Goal: Book appointment/travel/reservation

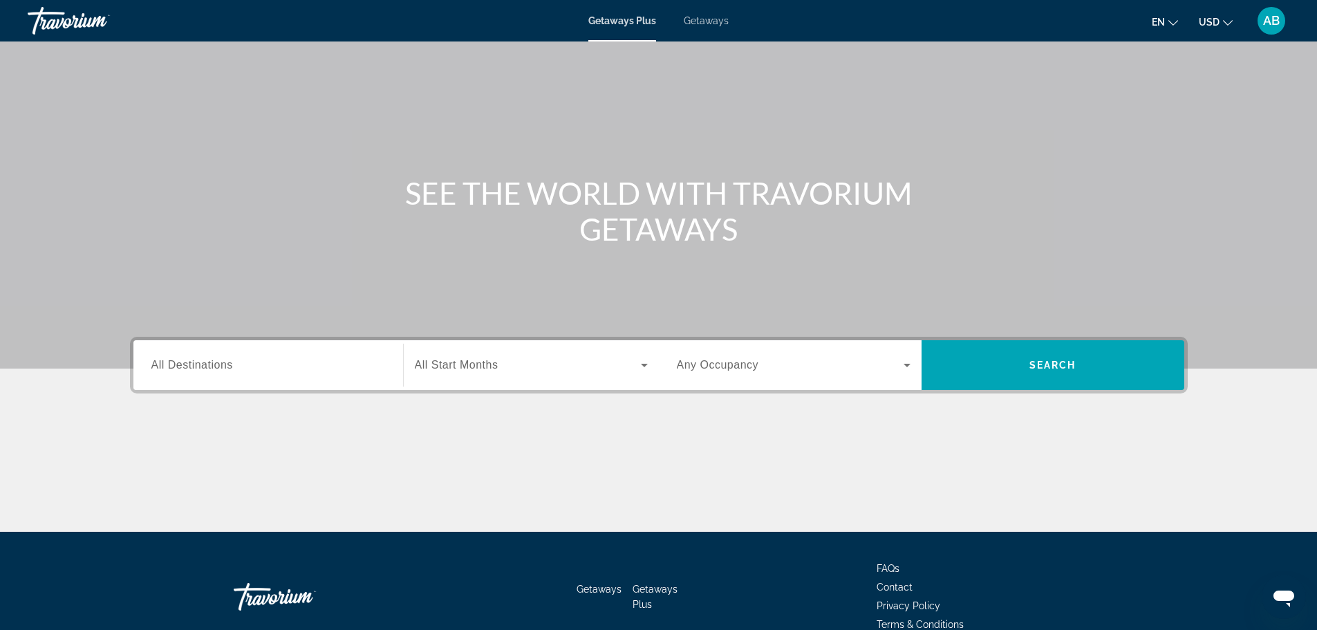
scroll to position [117, 0]
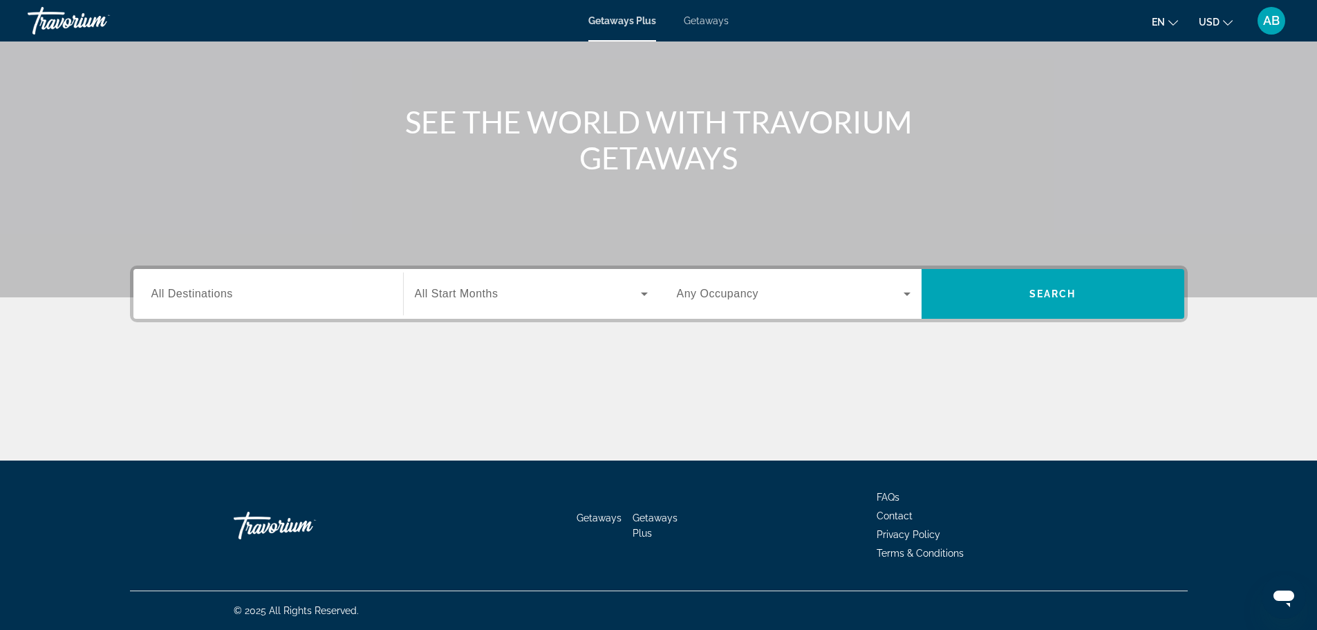
click at [337, 291] on input "Destination All Destinations" at bounding box center [268, 294] width 234 height 17
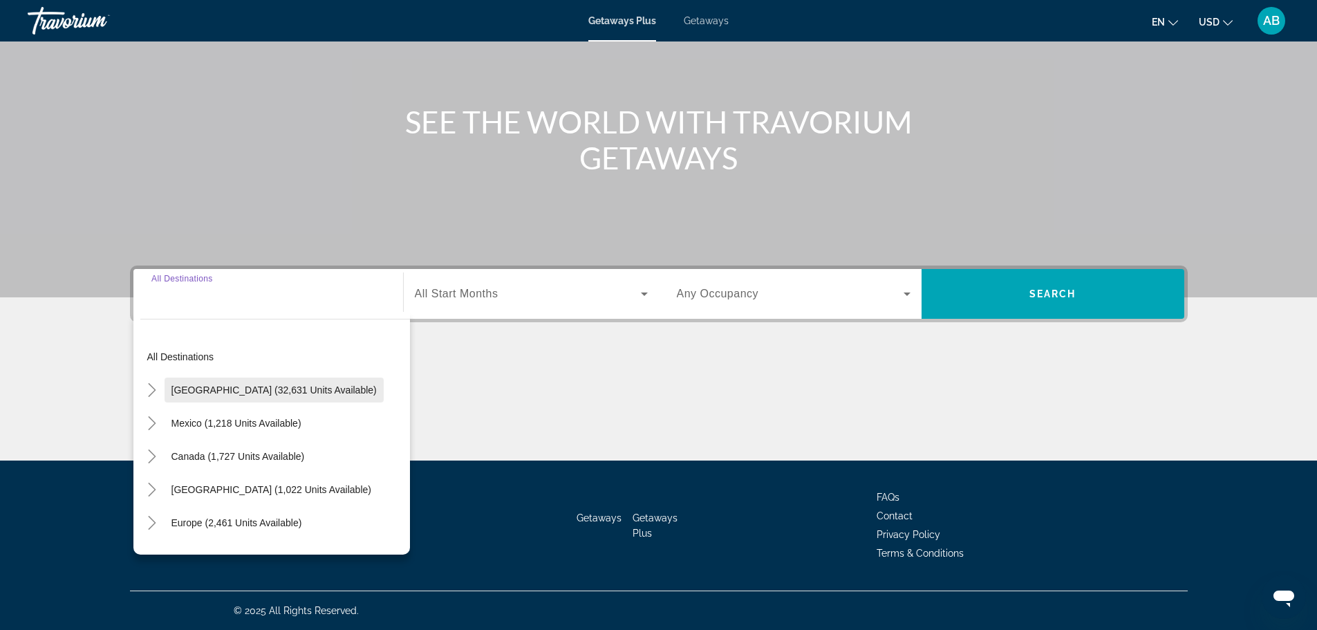
click at [238, 390] on span "[GEOGRAPHIC_DATA] (32,631 units available)" at bounding box center [273, 389] width 205 height 11
type input "**********"
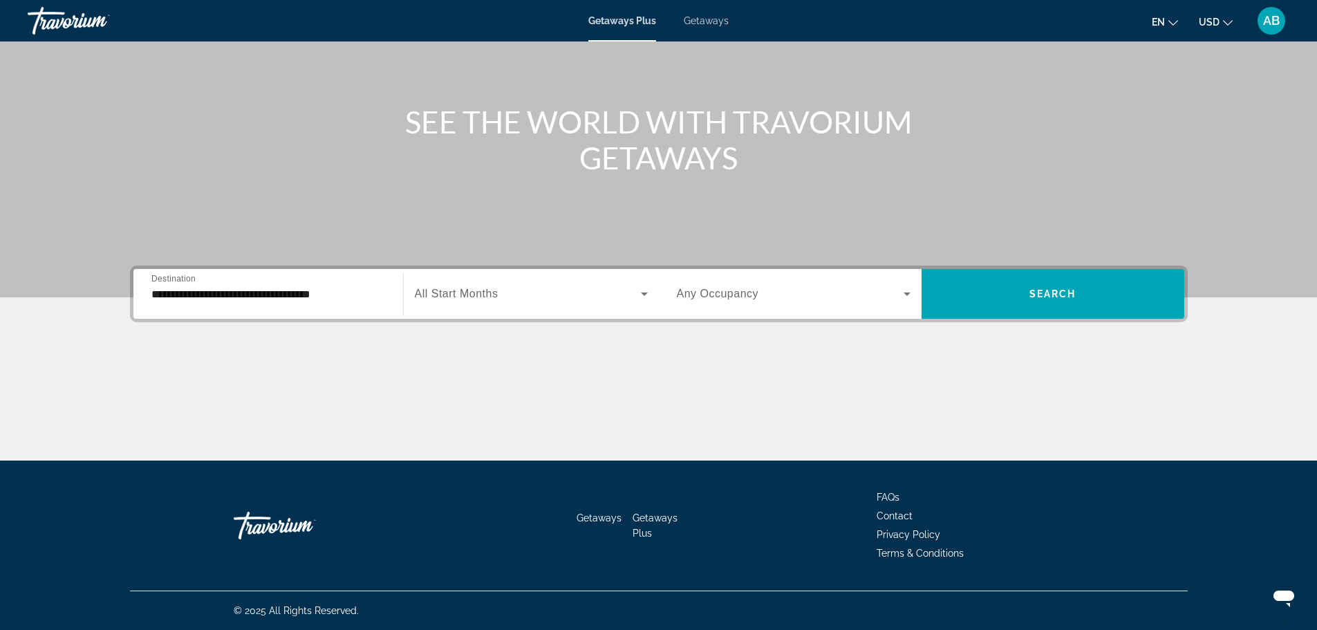
click at [458, 294] on span "All Start Months" at bounding box center [457, 294] width 84 height 12
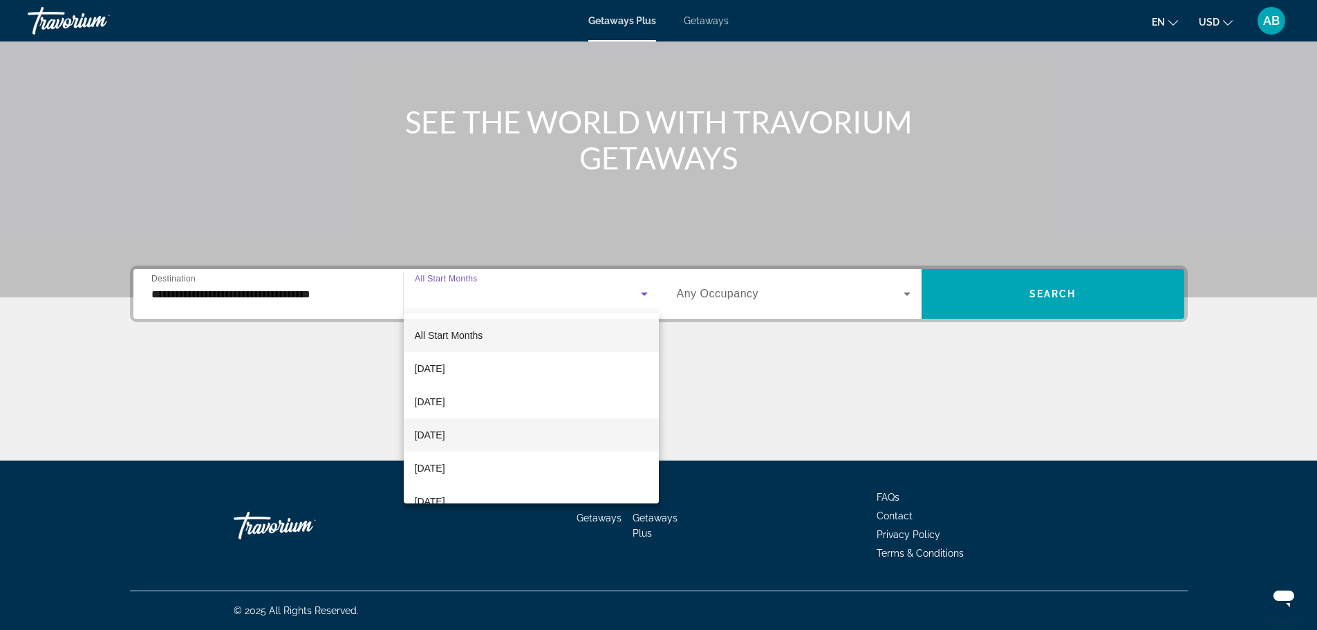
click at [438, 435] on span "[DATE]" at bounding box center [430, 434] width 30 height 17
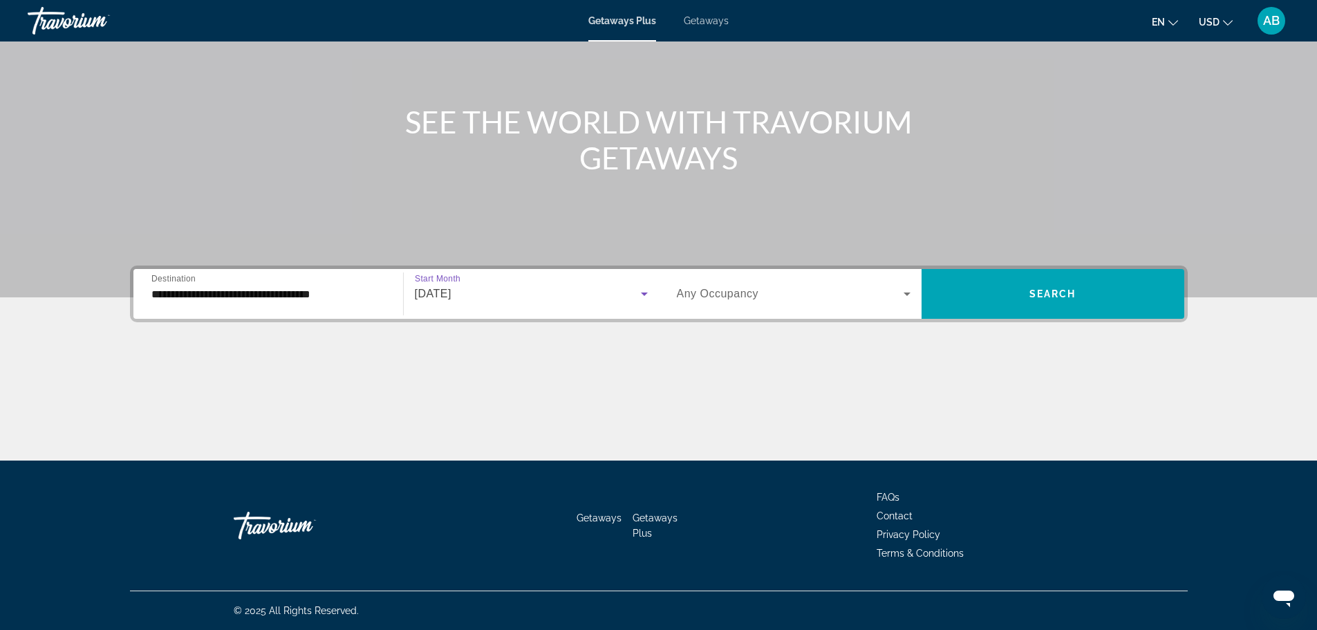
click at [743, 296] on span "Any Occupancy" at bounding box center [718, 294] width 82 height 12
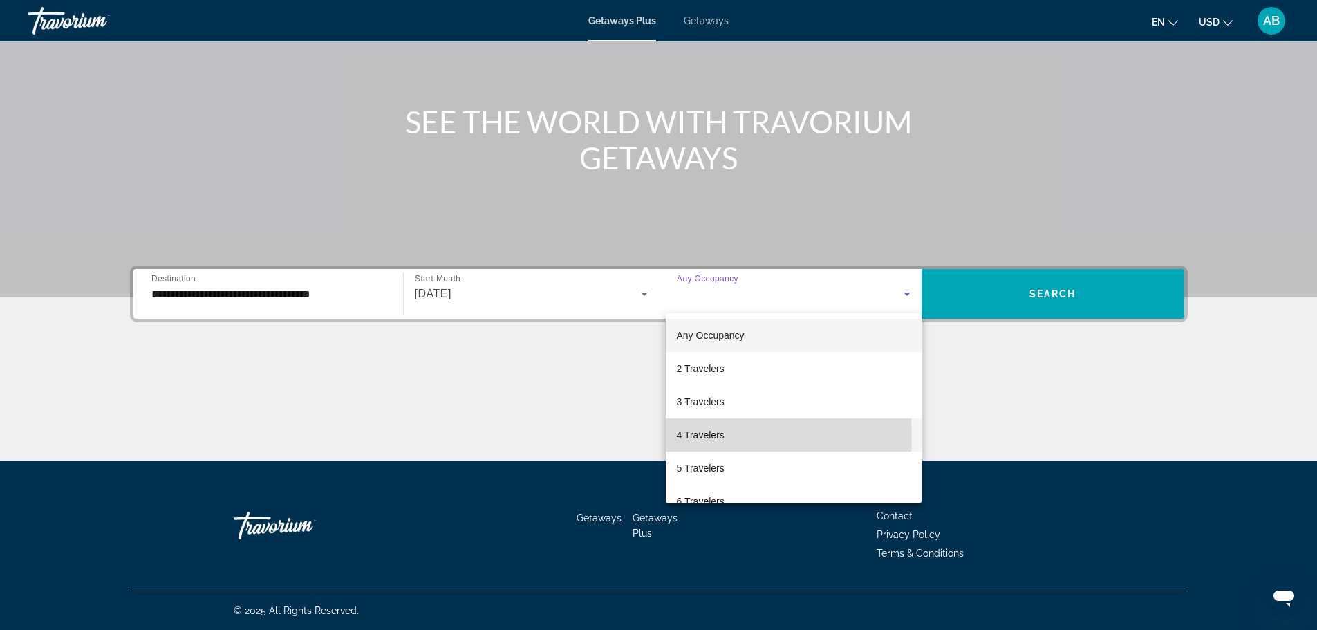
click at [699, 436] on span "4 Travelers" at bounding box center [701, 434] width 48 height 17
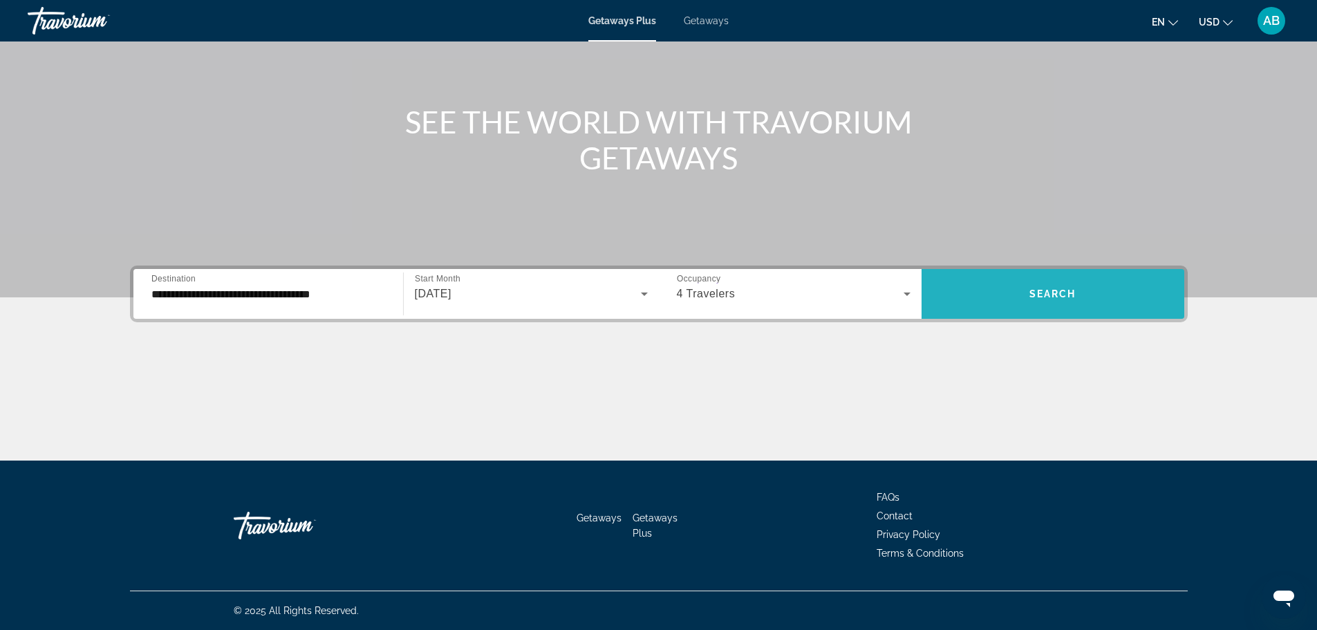
click at [1002, 293] on span "Search widget" at bounding box center [1052, 293] width 263 height 33
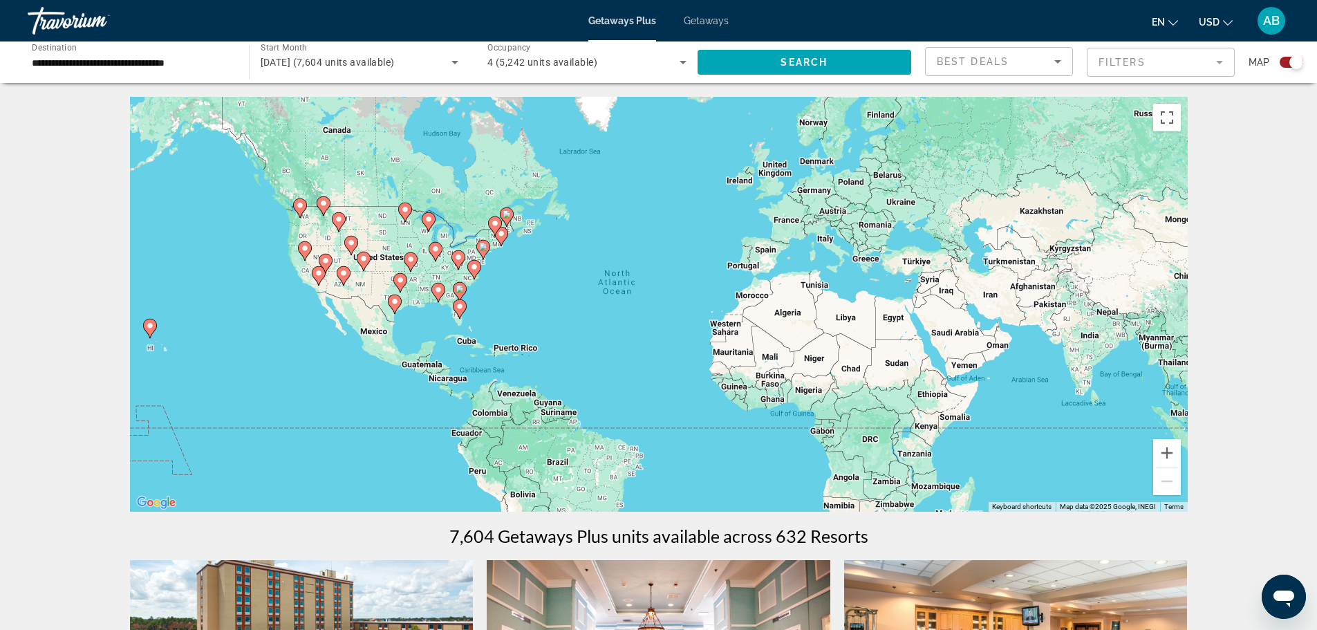
click at [683, 60] on icon "Search widget" at bounding box center [683, 62] width 17 height 17
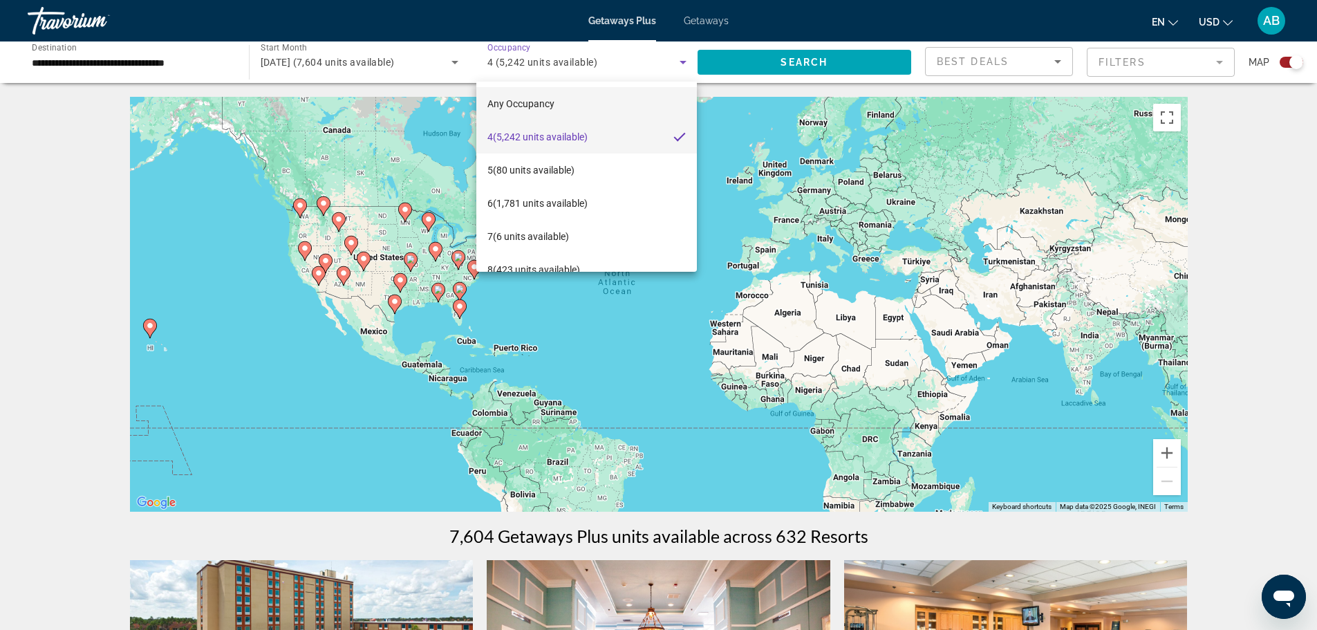
click at [552, 98] on span "Any Occupancy" at bounding box center [520, 103] width 67 height 11
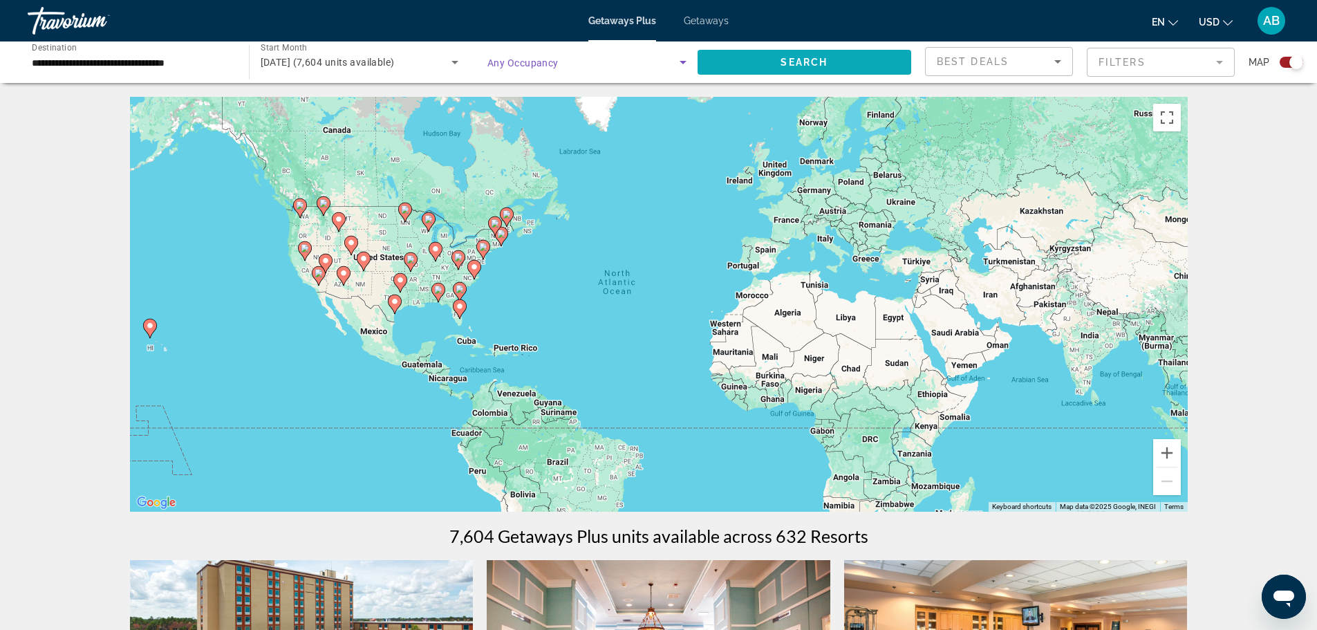
click at [784, 55] on span "Search widget" at bounding box center [804, 62] width 214 height 33
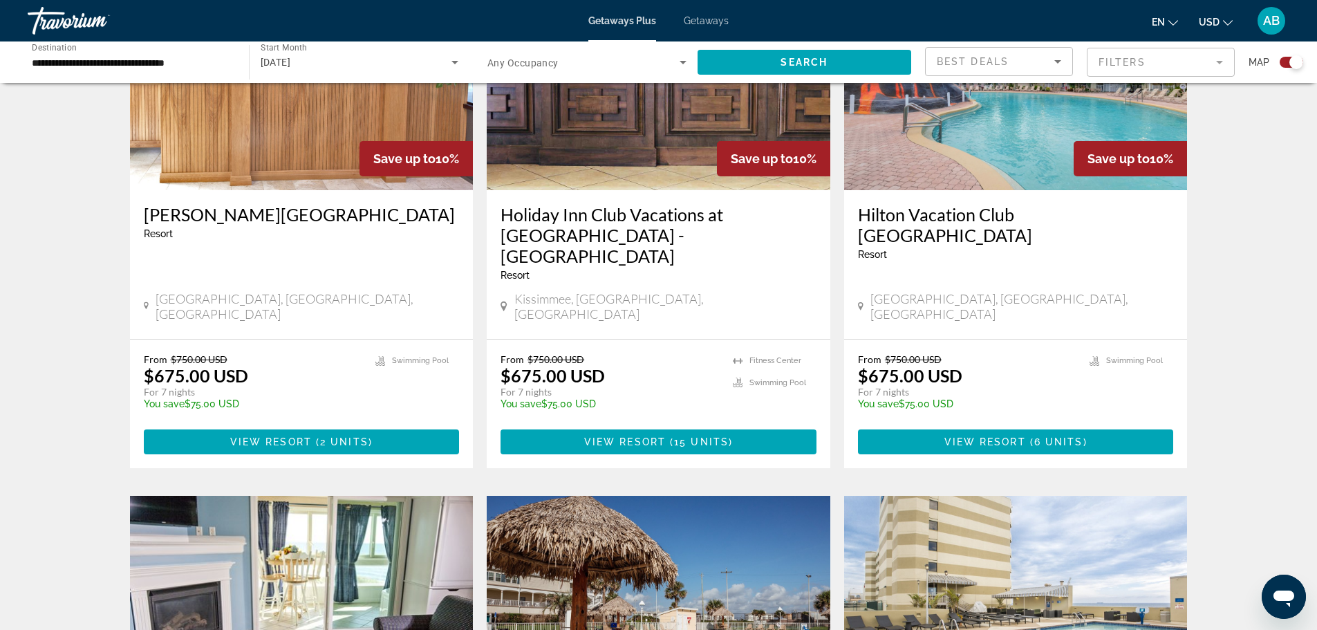
scroll to position [415, 0]
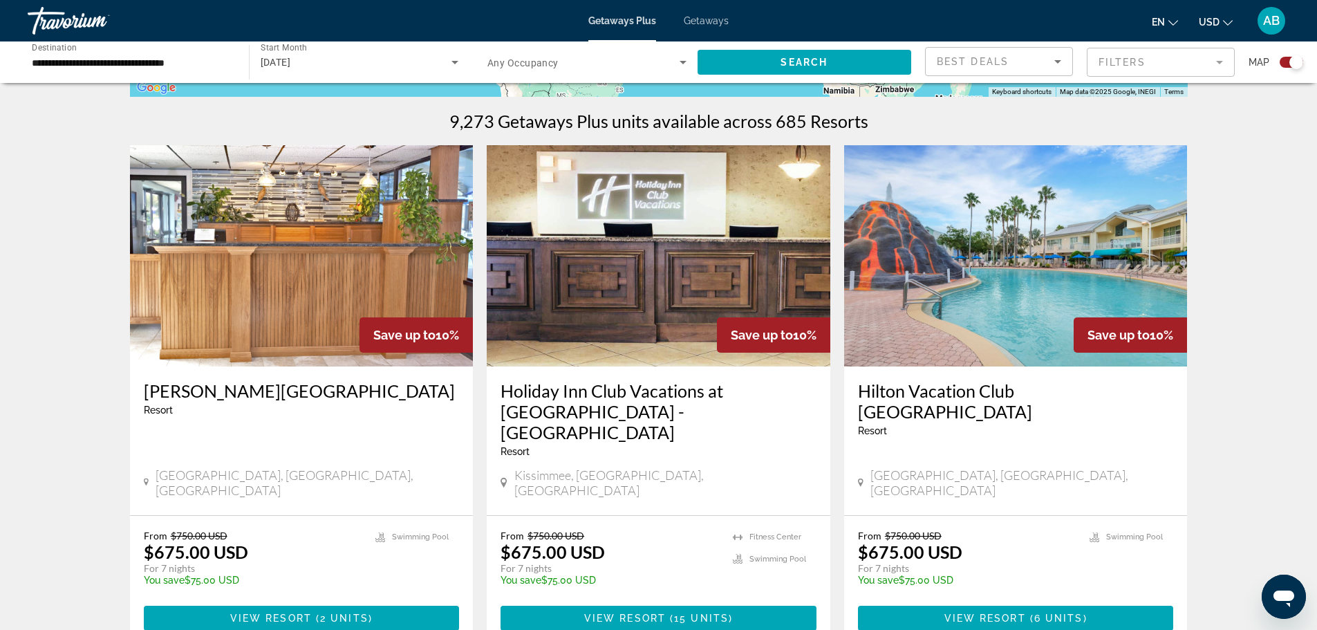
click at [1033, 62] on div "Best Deals" at bounding box center [995, 61] width 117 height 17
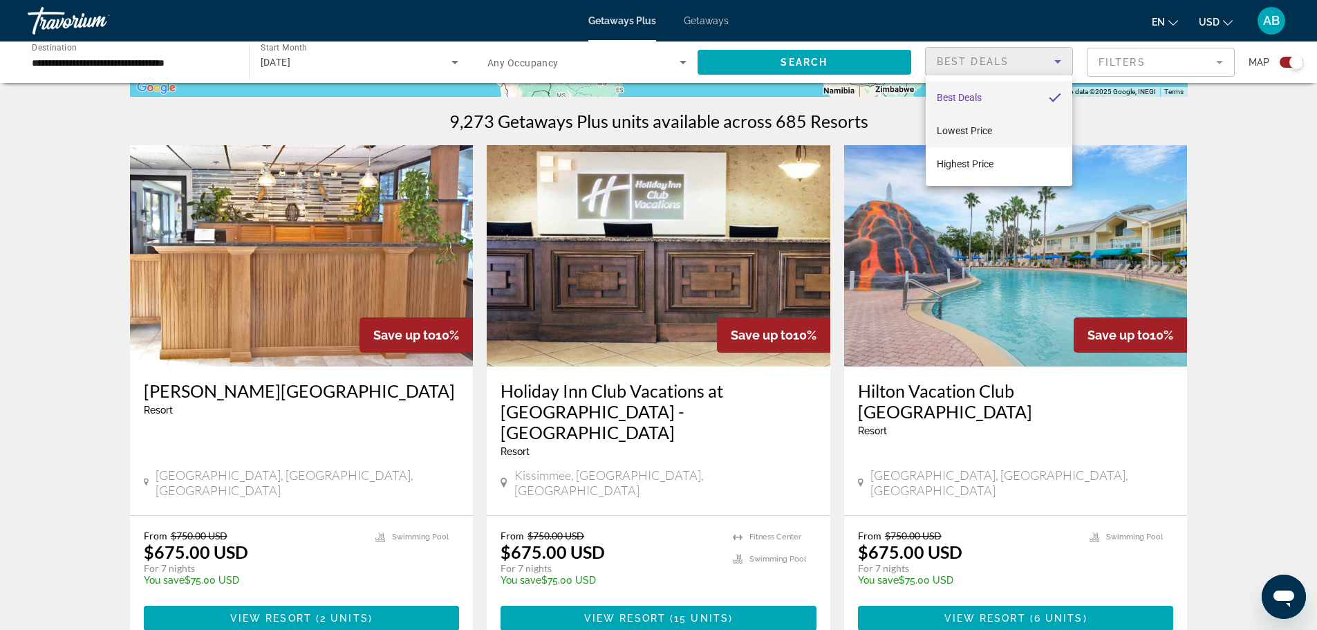
click at [963, 133] on span "Lowest Price" at bounding box center [964, 130] width 55 height 11
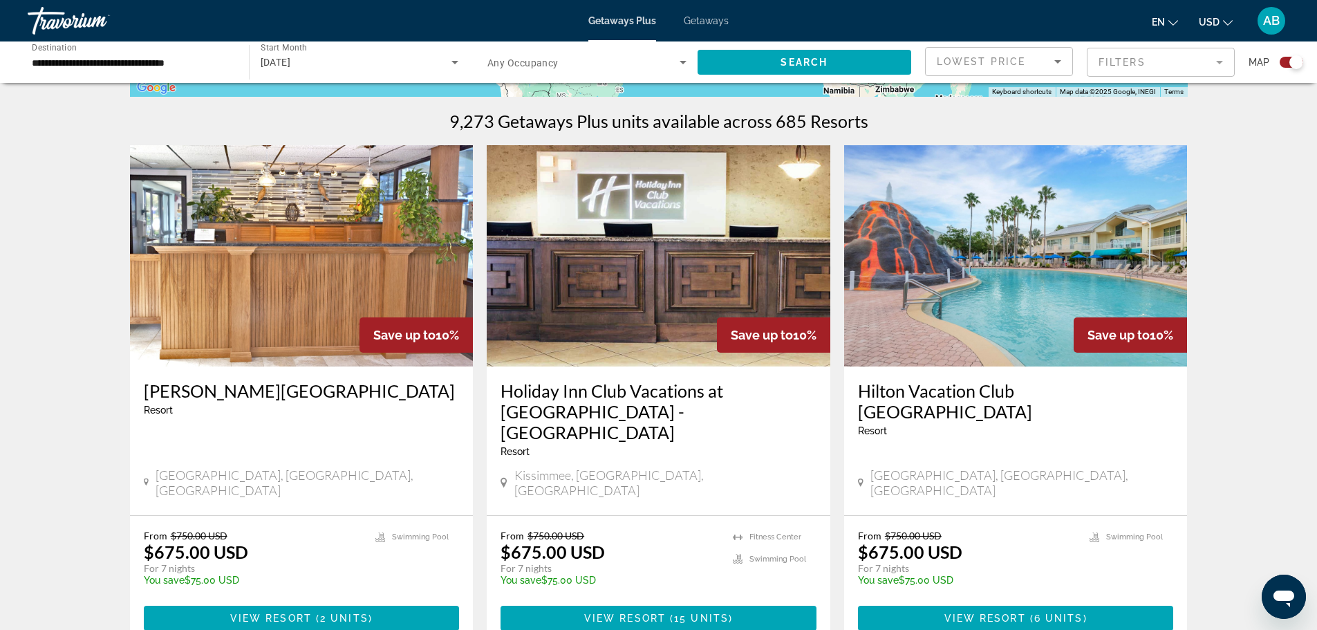
click at [1120, 67] on mat-form-field "Filters" at bounding box center [1161, 62] width 148 height 29
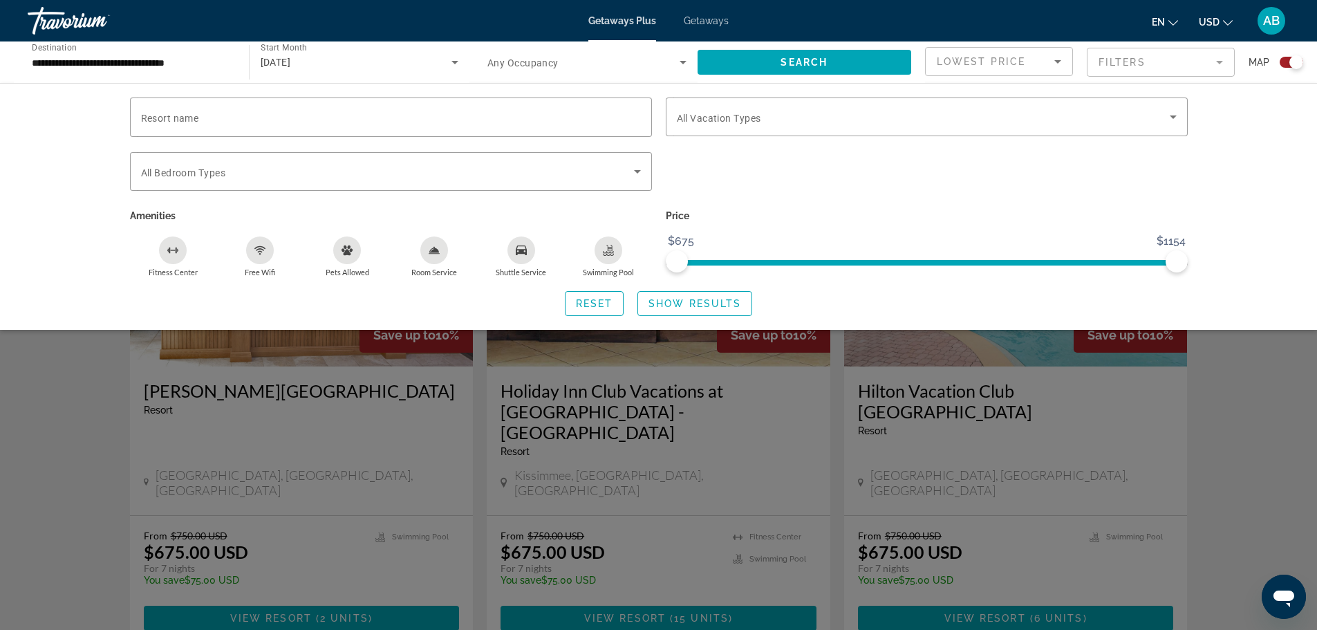
click at [1213, 64] on mat-form-field "Filters" at bounding box center [1161, 62] width 148 height 29
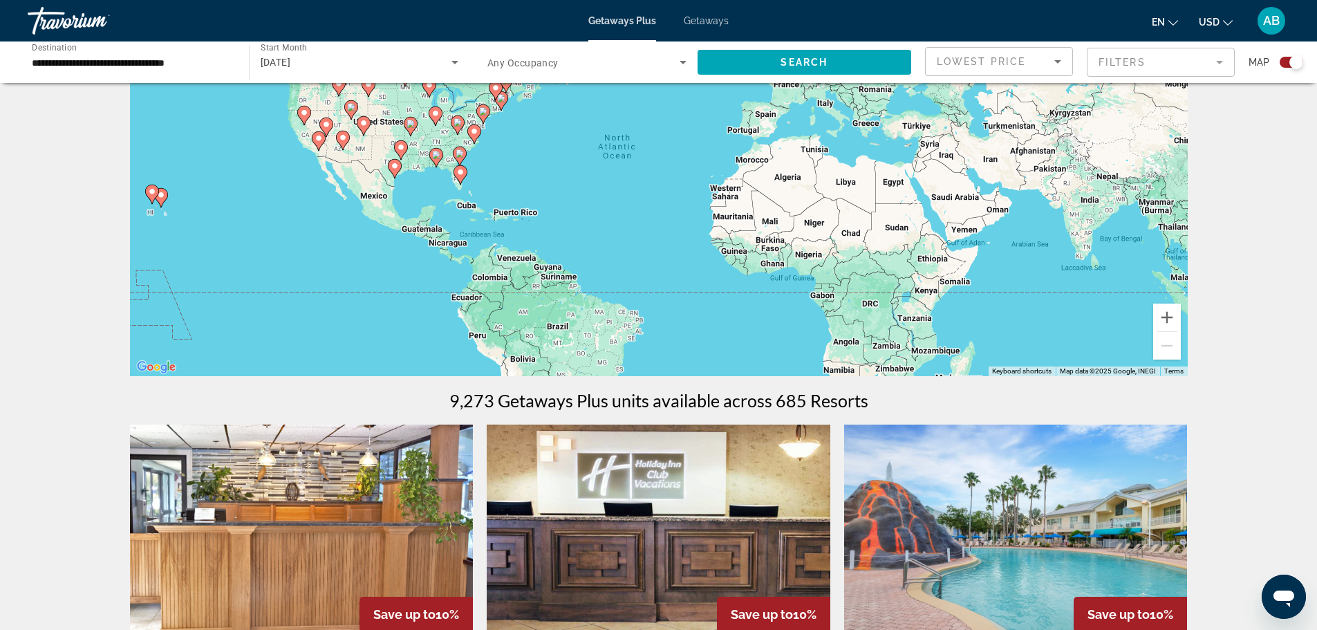
scroll to position [0, 0]
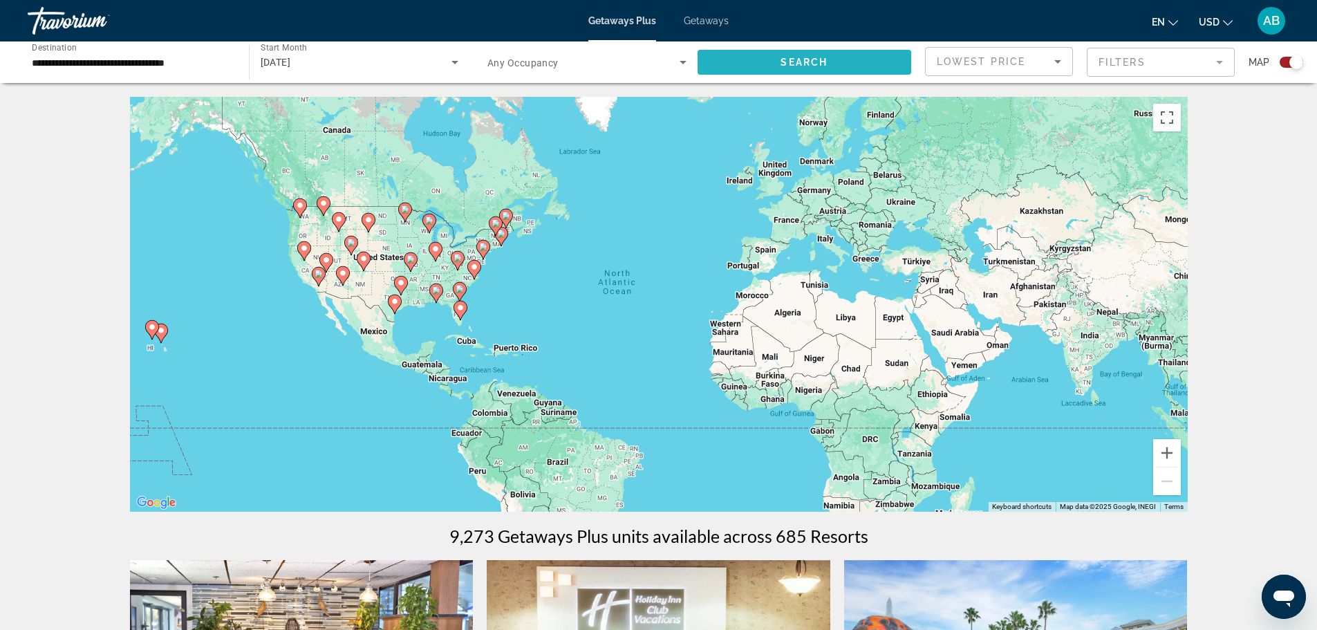
click at [809, 64] on span "Search" at bounding box center [803, 62] width 47 height 11
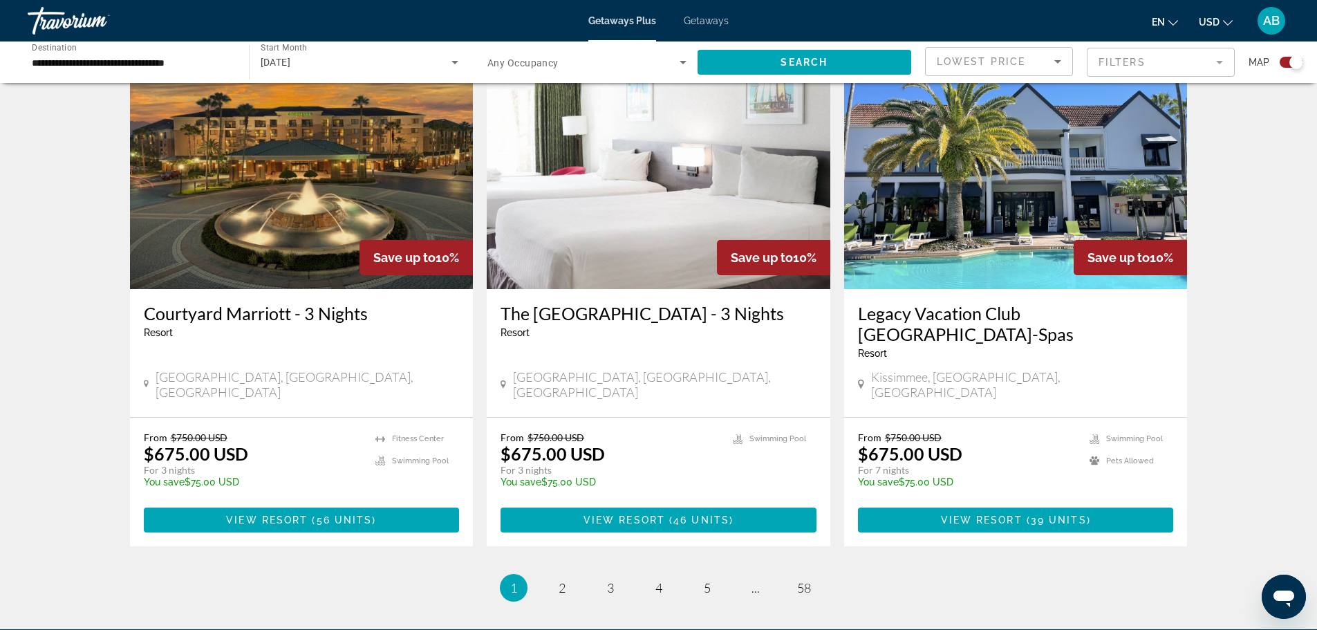
scroll to position [2097, 0]
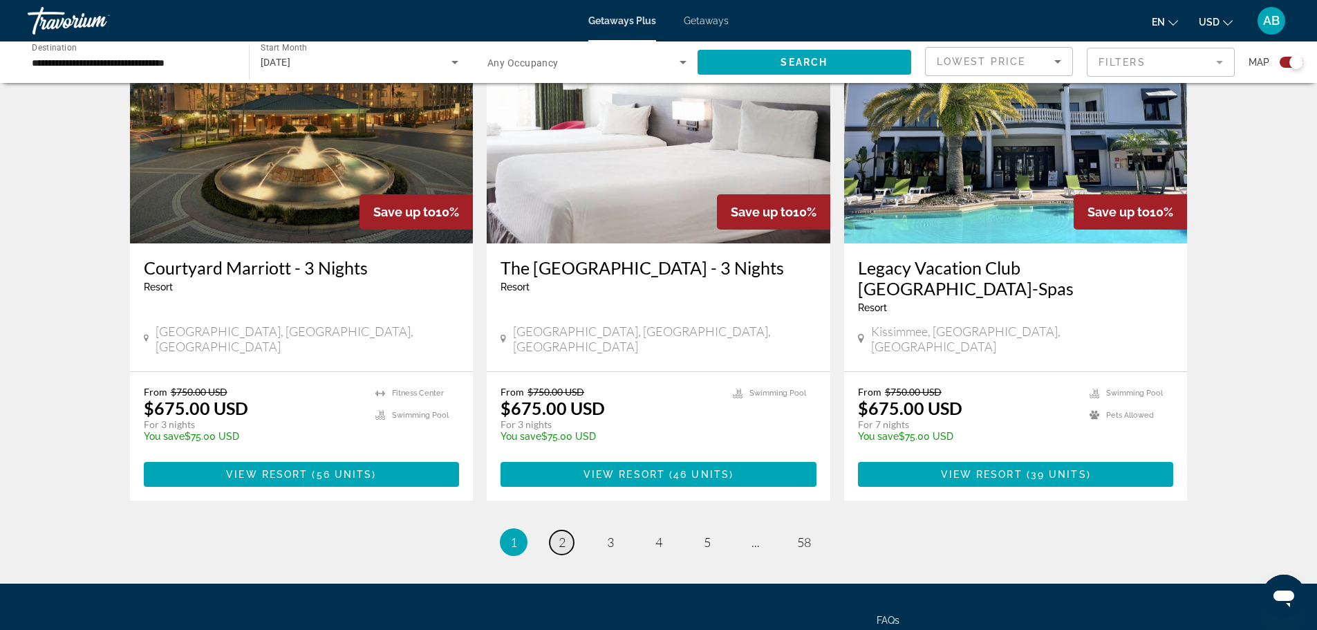
click at [558, 534] on span "2" at bounding box center [561, 541] width 7 height 15
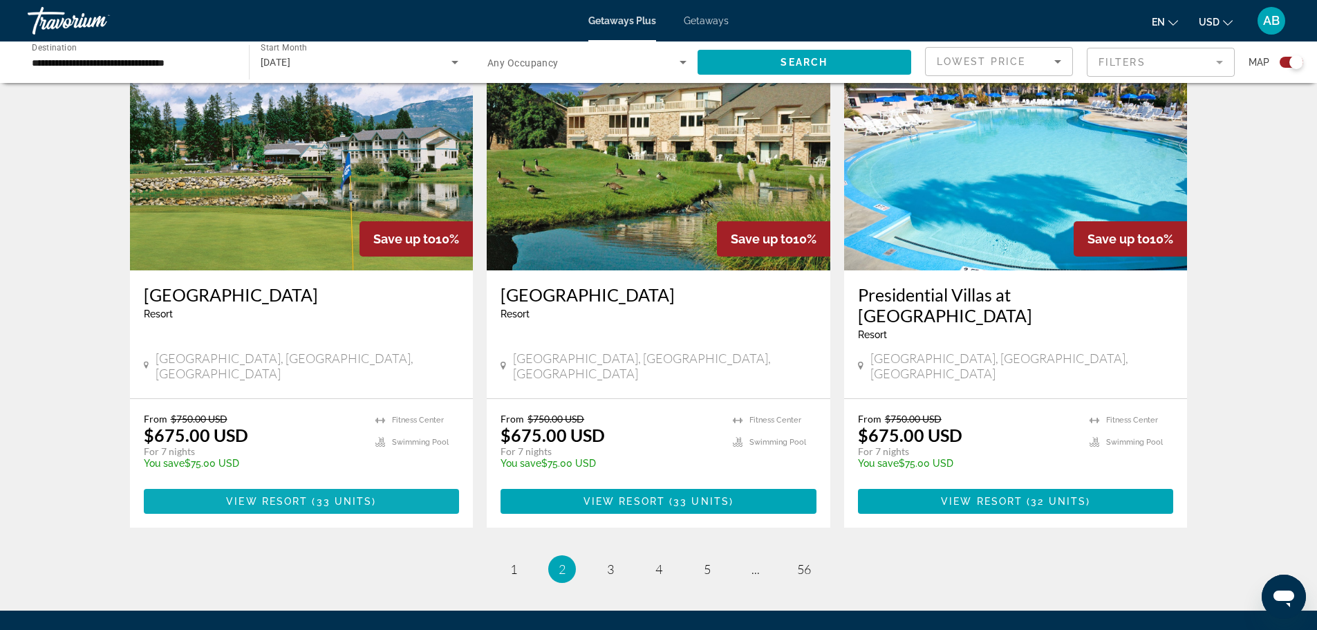
scroll to position [2056, 0]
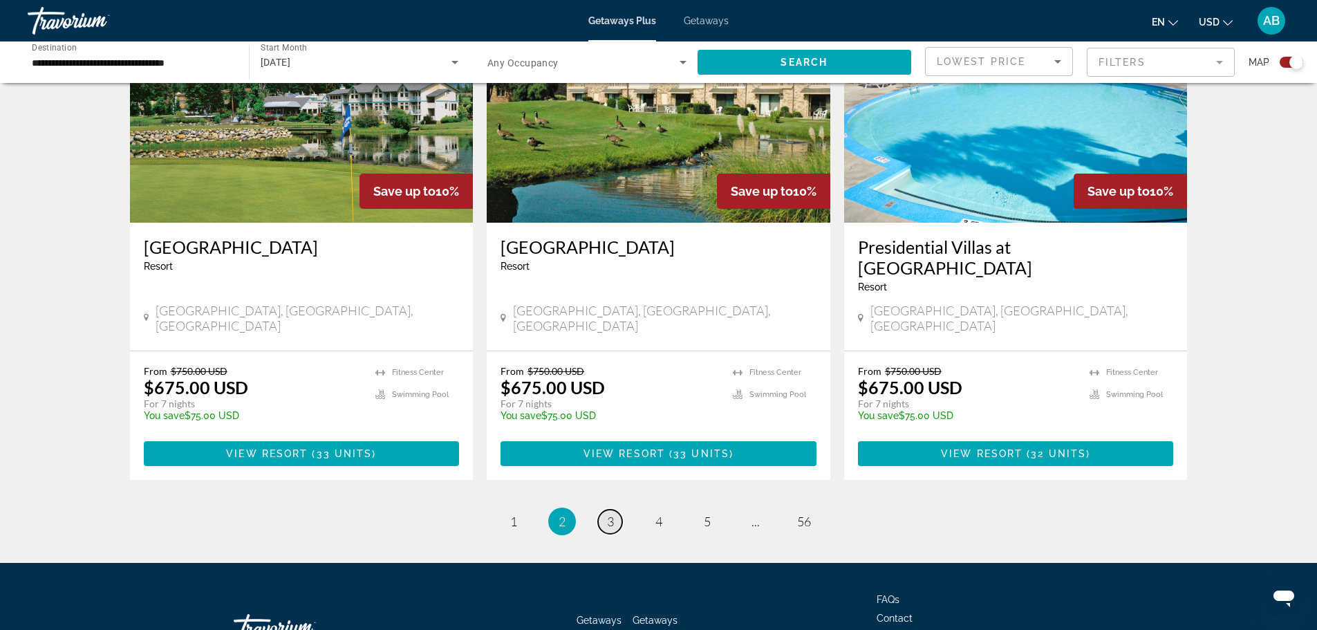
click at [605, 509] on link "page 3" at bounding box center [610, 521] width 24 height 24
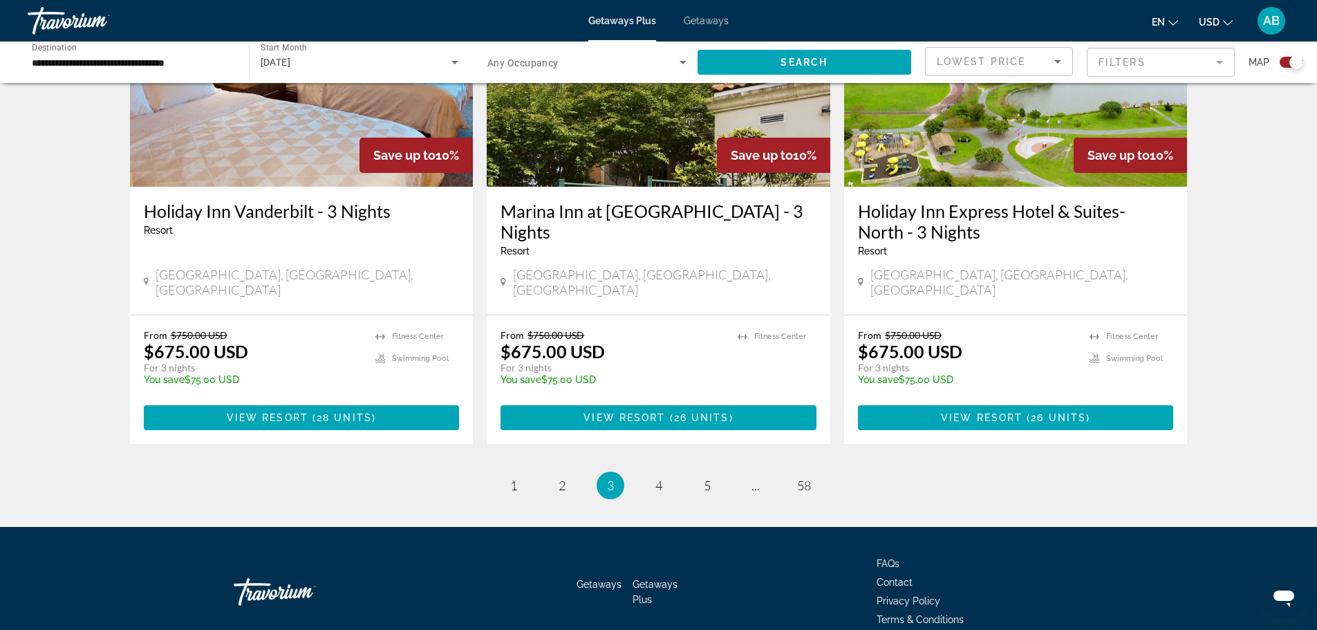
scroll to position [2098, 0]
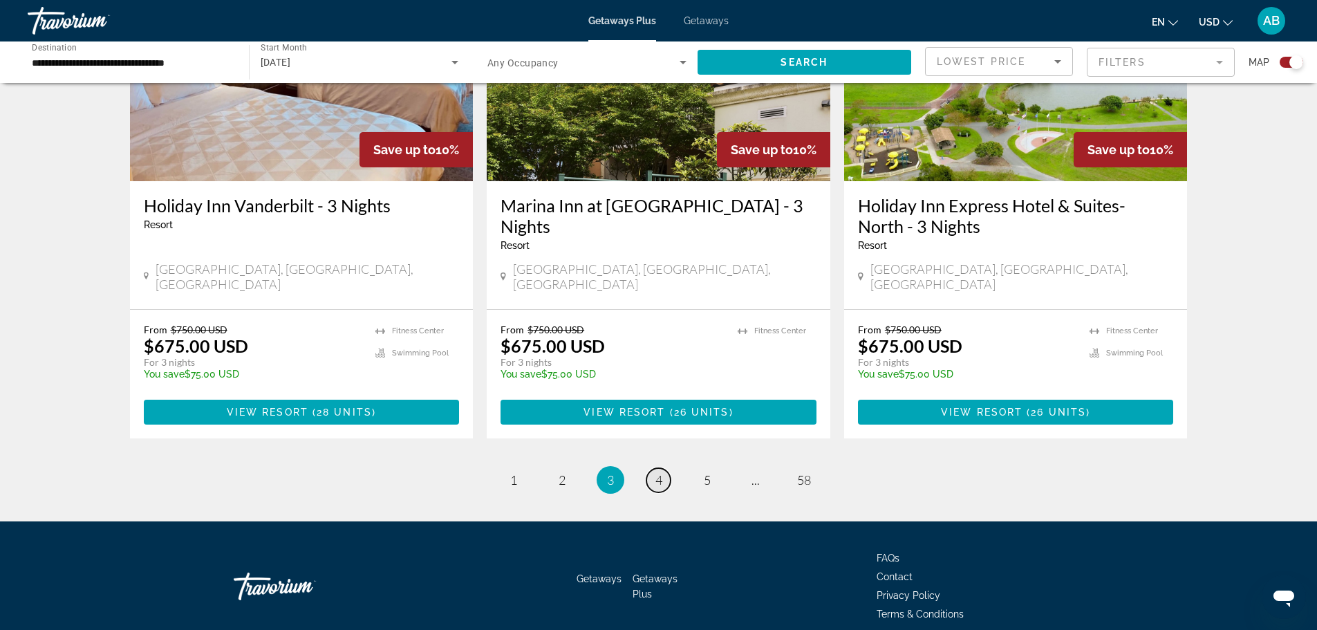
click at [655, 472] on span "4" at bounding box center [658, 479] width 7 height 15
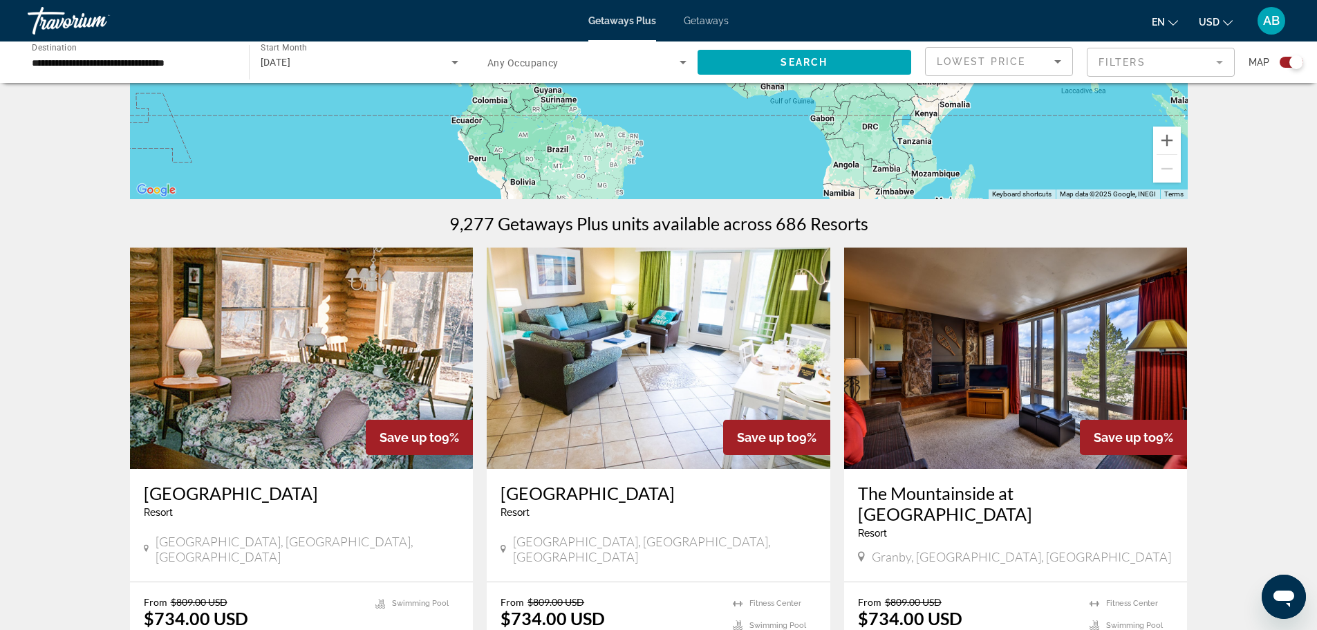
scroll to position [138, 0]
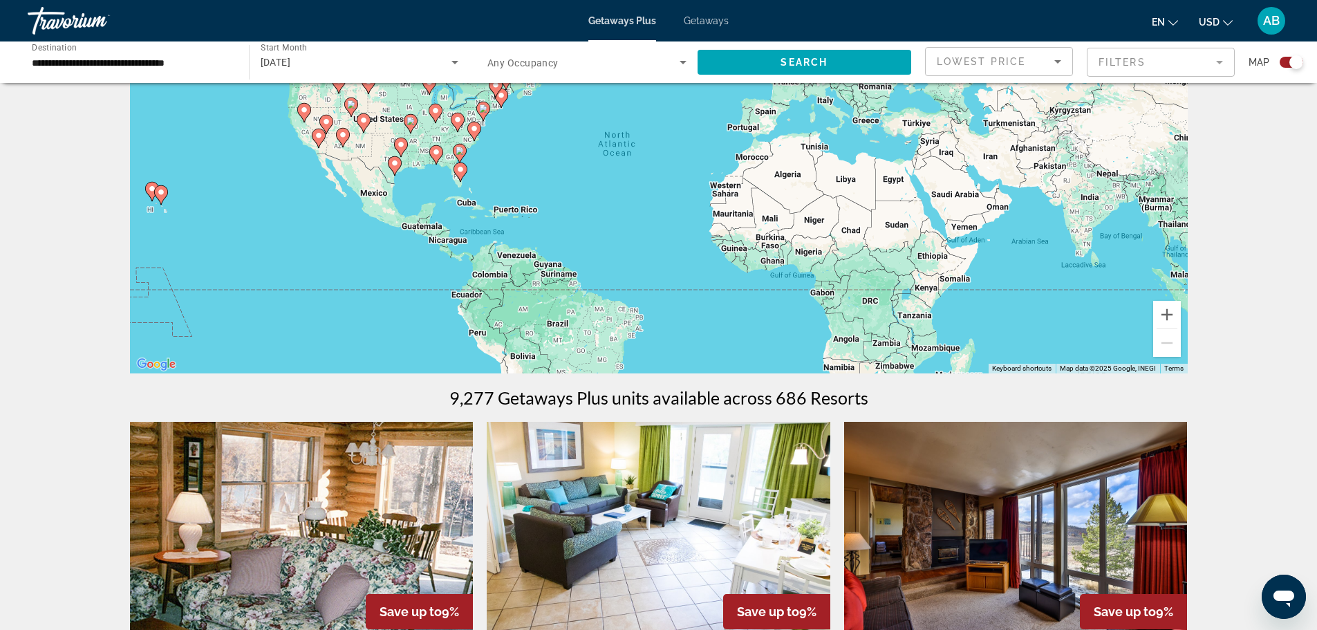
click at [686, 62] on icon "Search widget" at bounding box center [683, 62] width 17 height 17
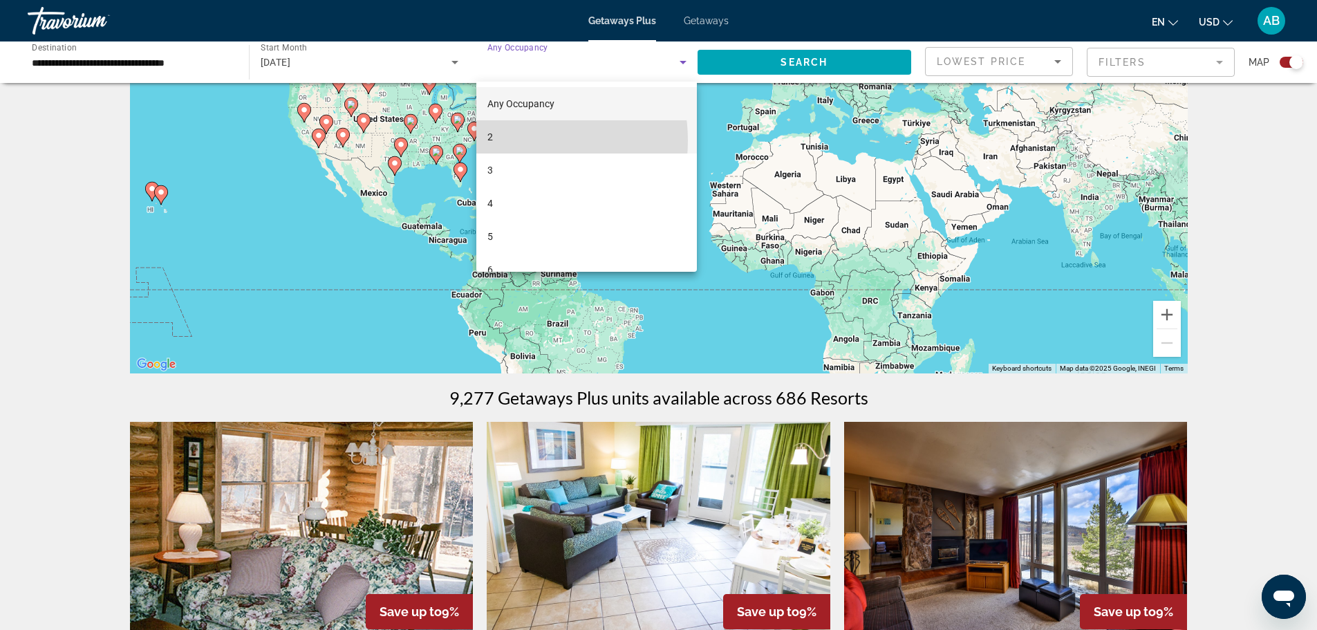
click at [515, 140] on mat-option "2" at bounding box center [586, 136] width 220 height 33
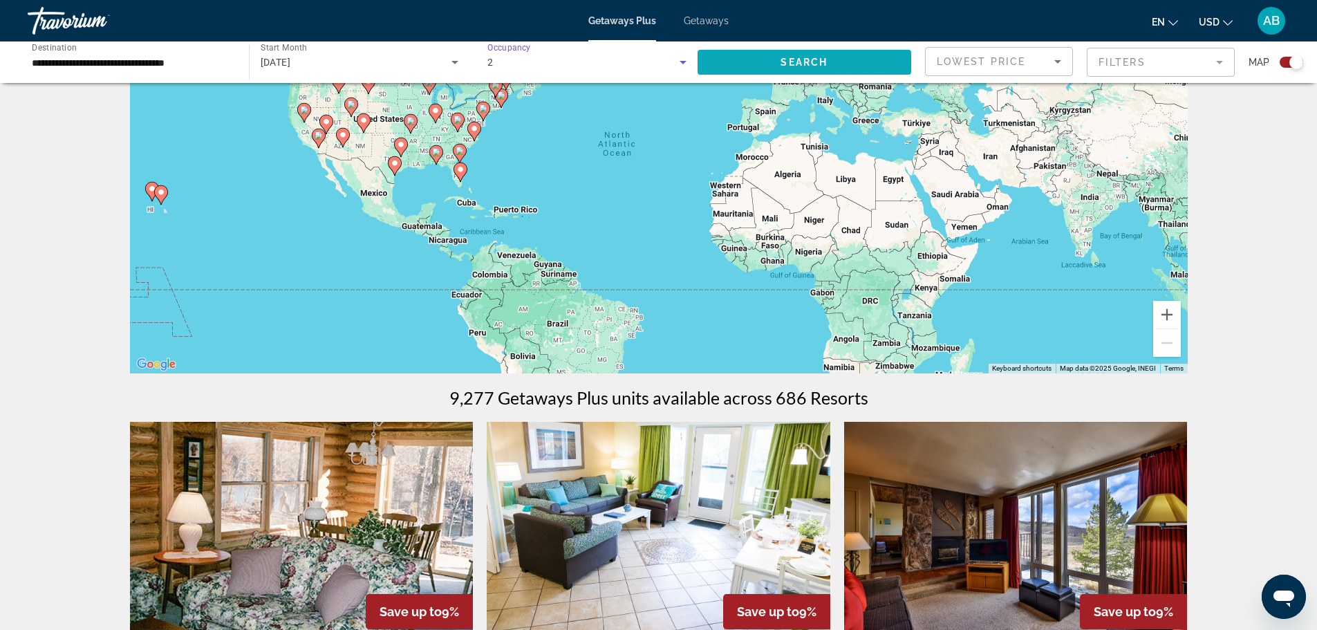
click at [767, 62] on span "Search widget" at bounding box center [804, 62] width 214 height 33
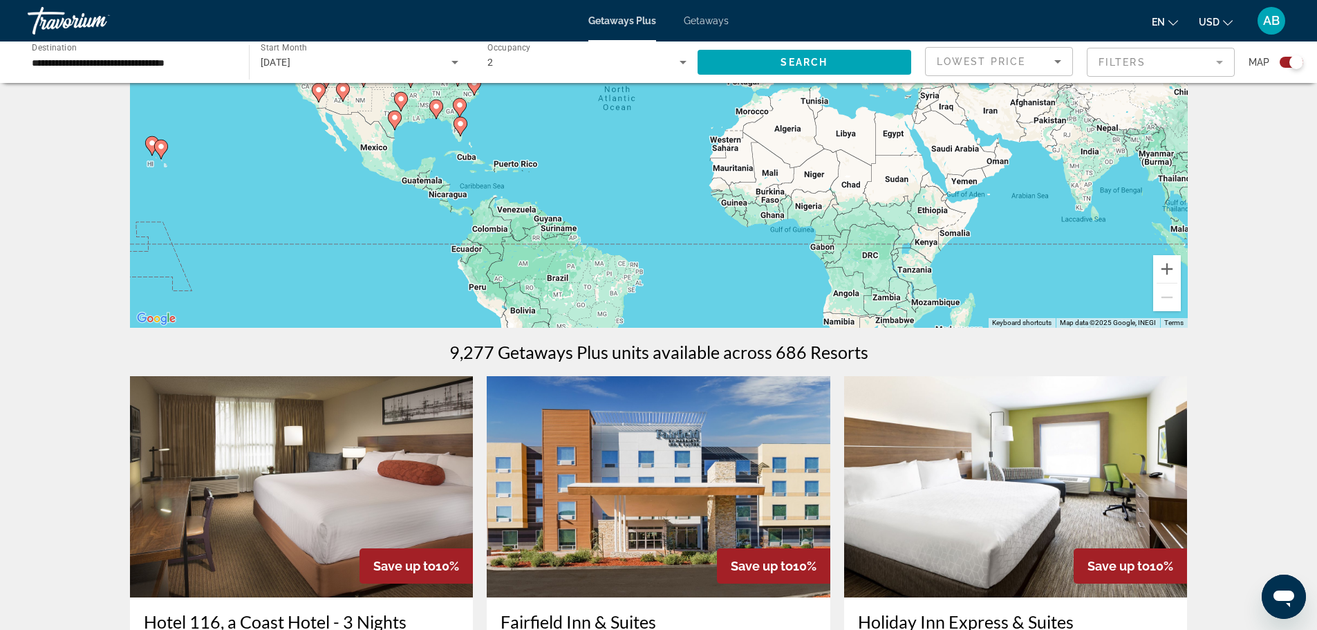
scroll to position [69, 0]
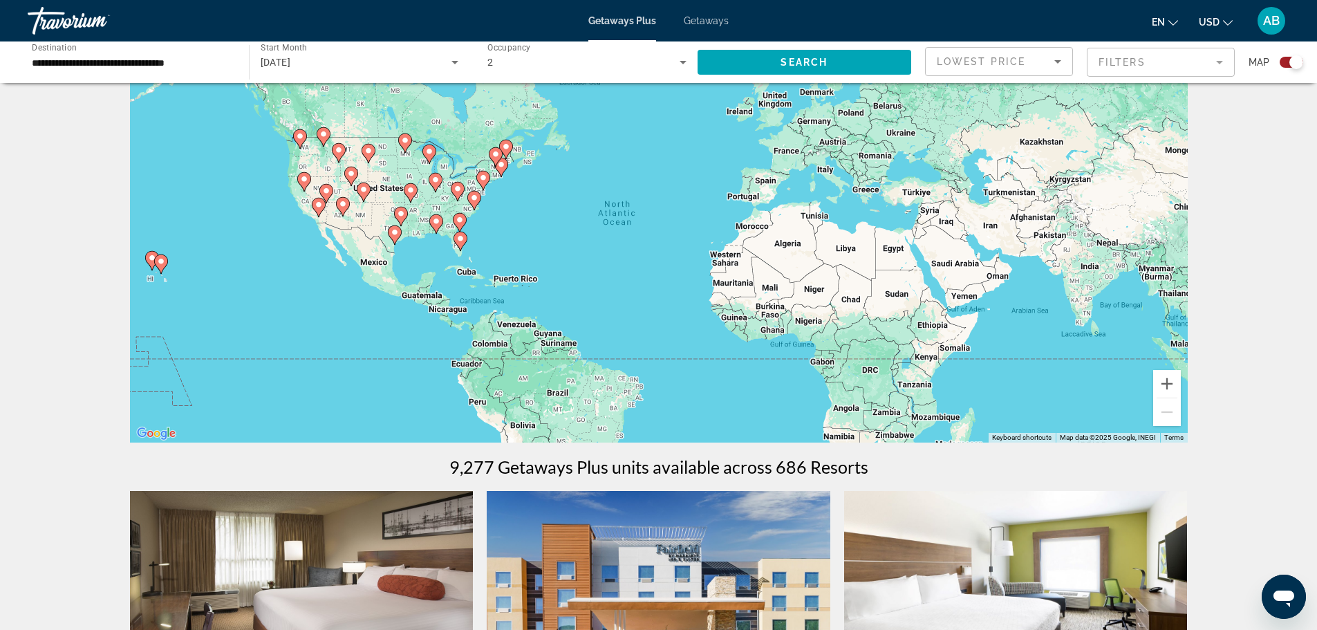
click at [1038, 62] on div "Lowest Price" at bounding box center [995, 61] width 117 height 17
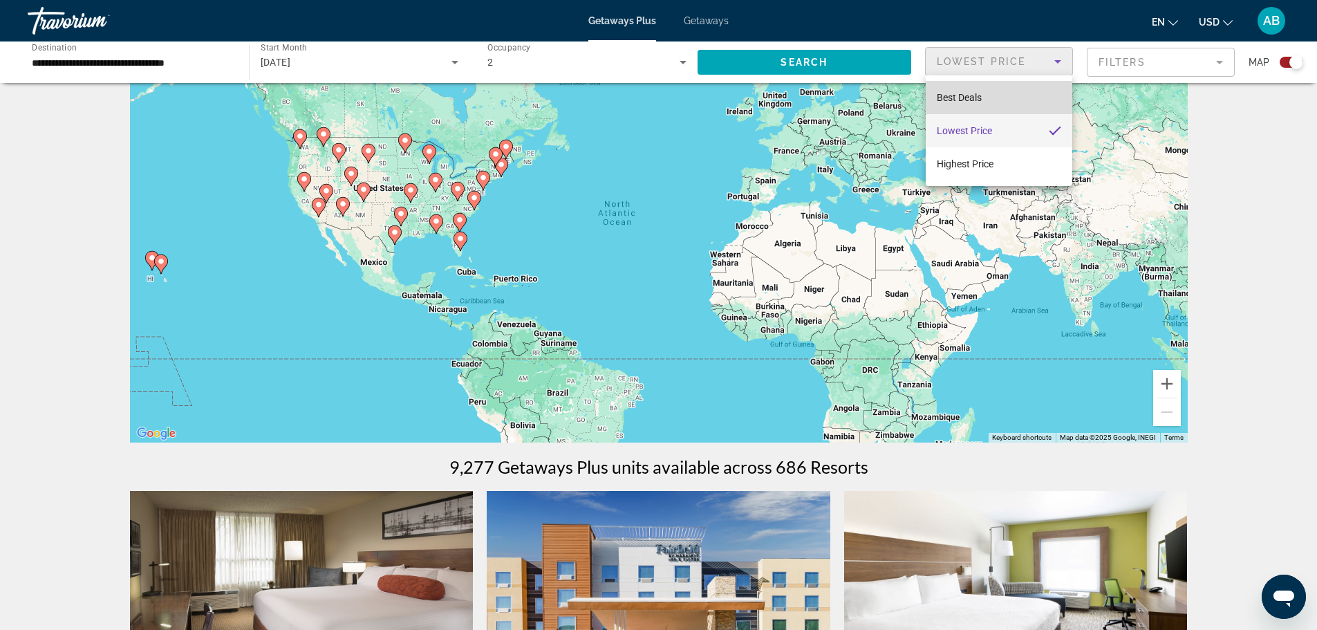
click at [972, 95] on span "Best Deals" at bounding box center [959, 97] width 45 height 11
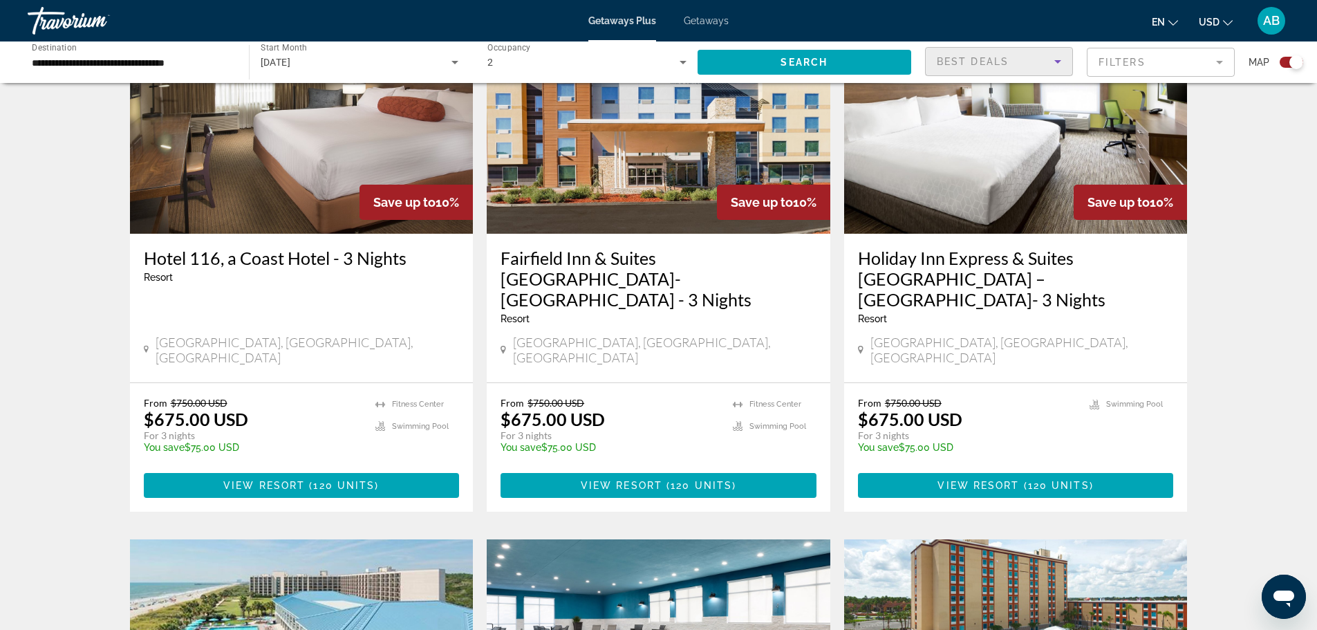
scroll to position [553, 0]
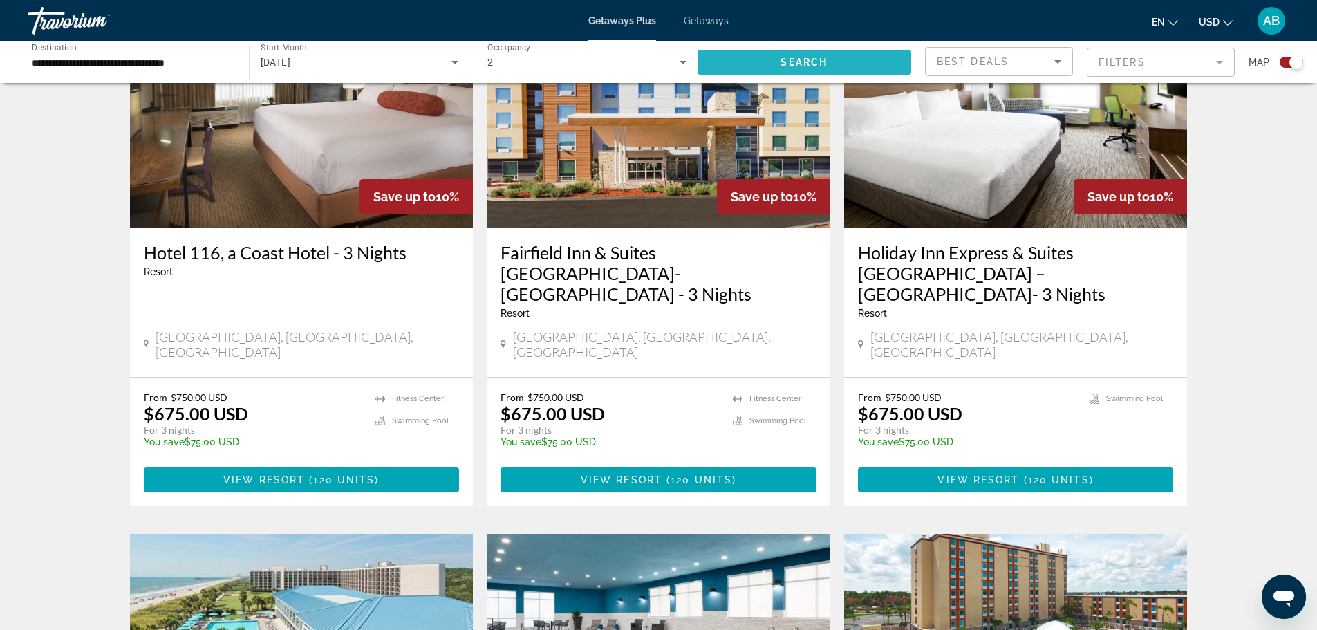
click at [764, 59] on span "Search widget" at bounding box center [804, 62] width 214 height 33
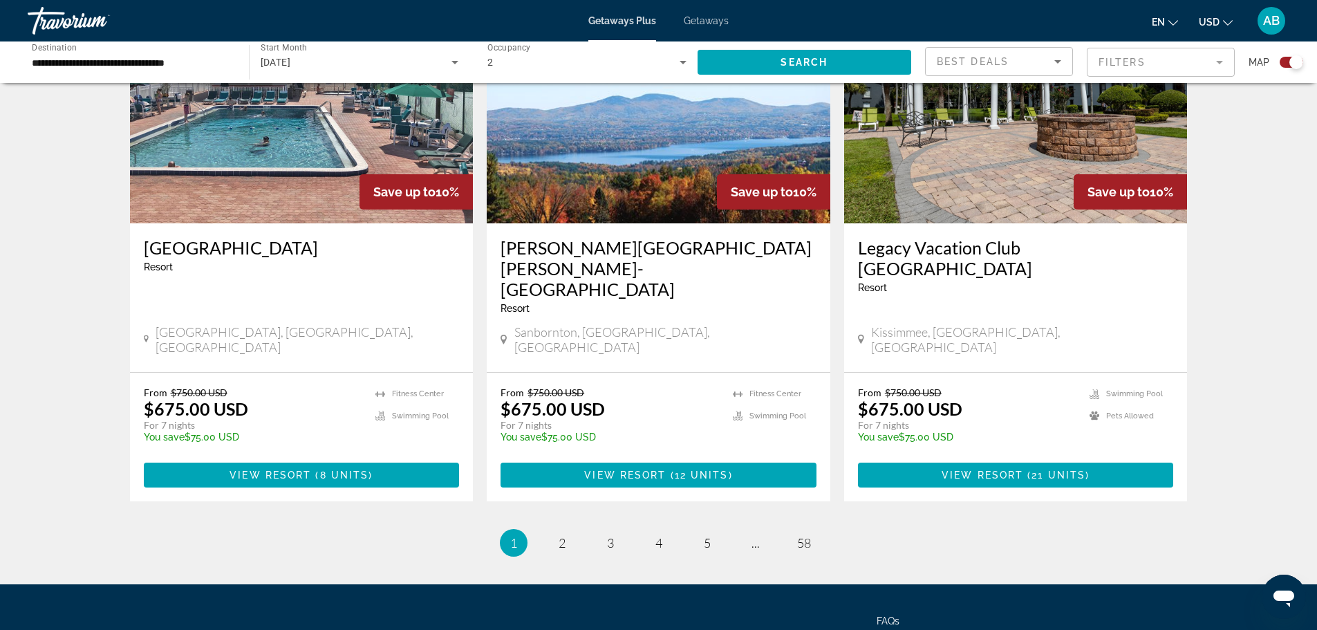
scroll to position [2076, 0]
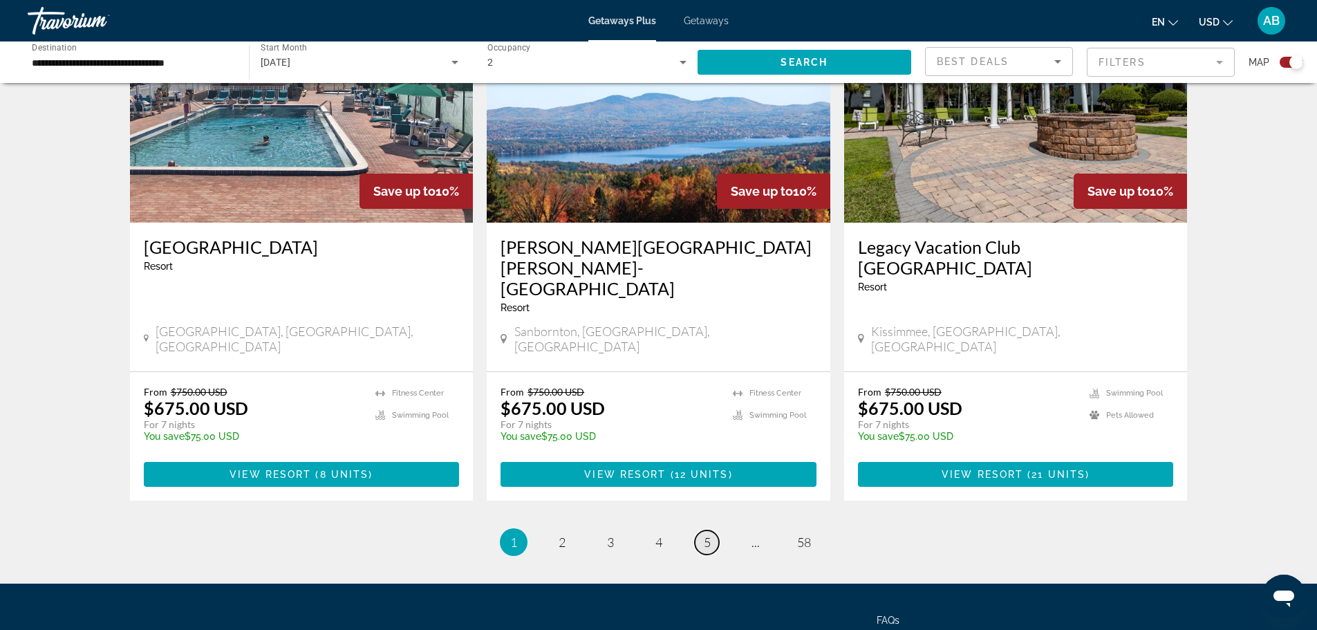
click at [704, 534] on span "5" at bounding box center [707, 541] width 7 height 15
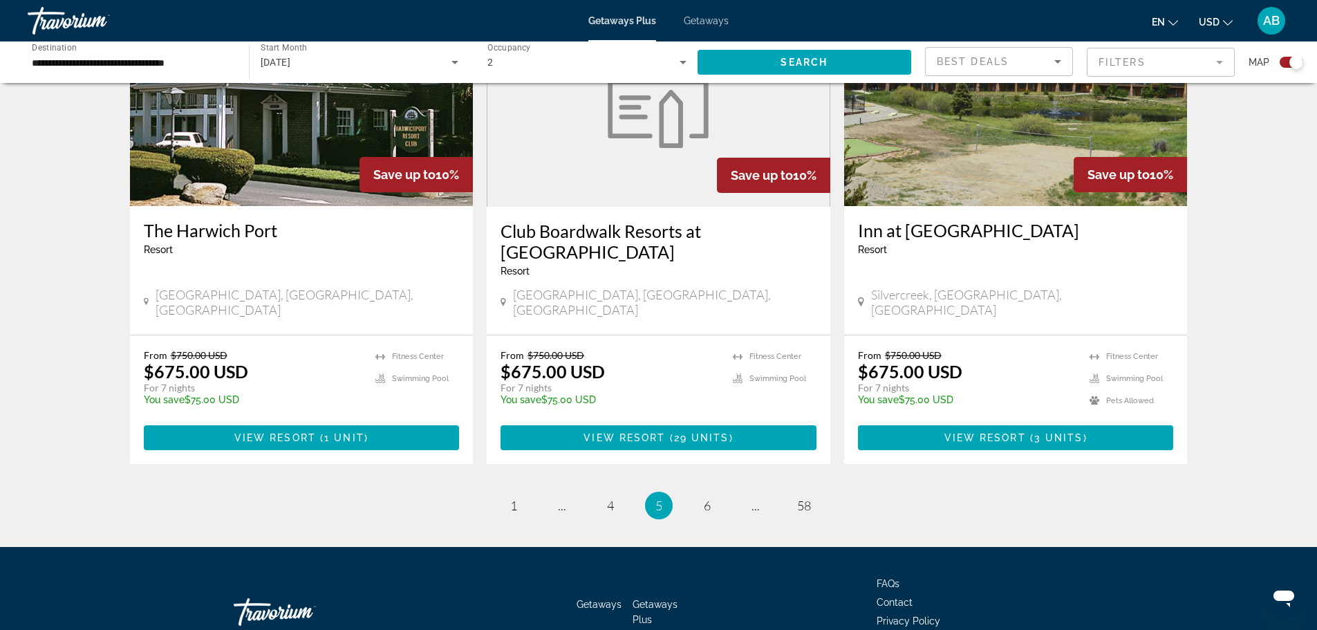
scroll to position [2098, 0]
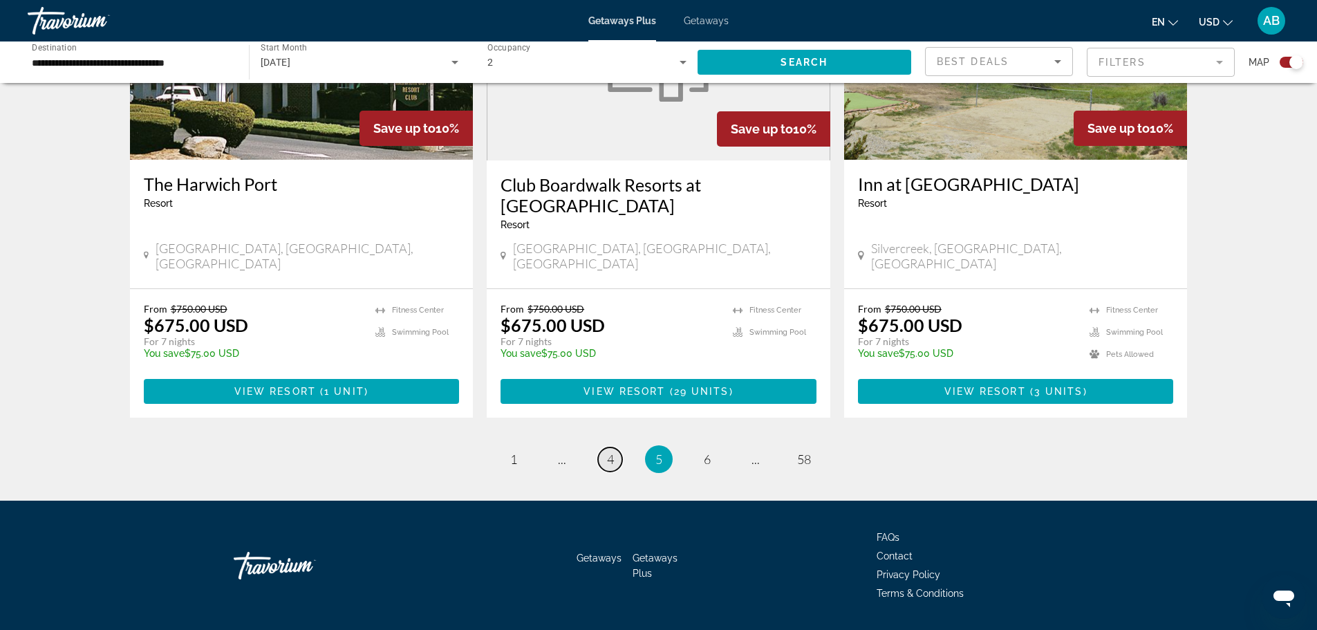
click at [611, 451] on span "4" at bounding box center [610, 458] width 7 height 15
